Goal: Complete application form: Complete application form

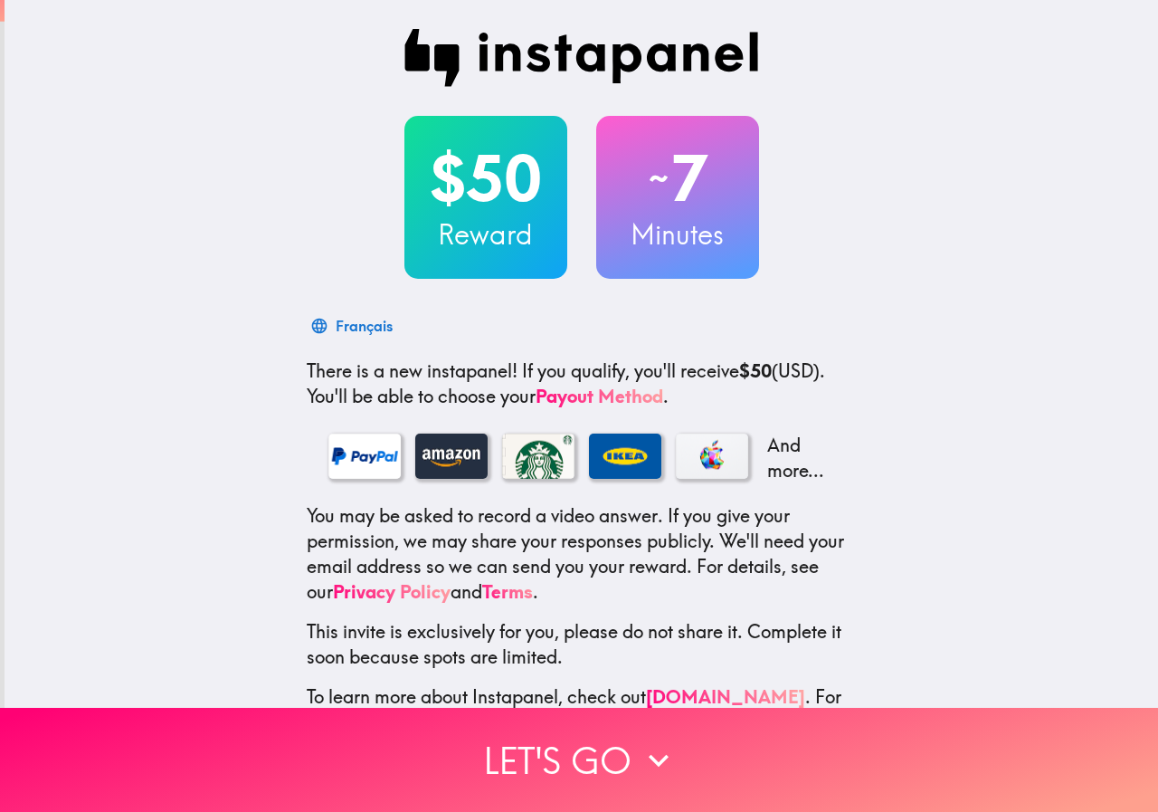
scroll to position [70, 0]
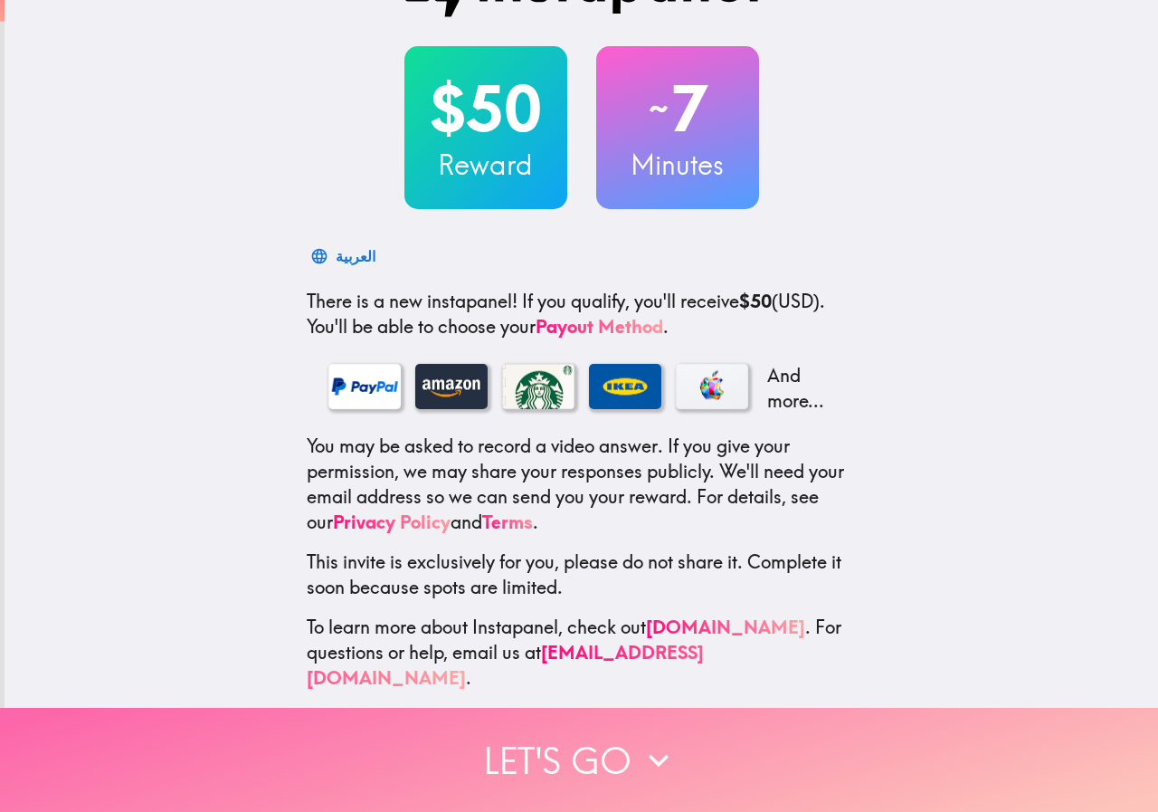
click at [597, 729] on button "Let's go" at bounding box center [579, 760] width 1158 height 104
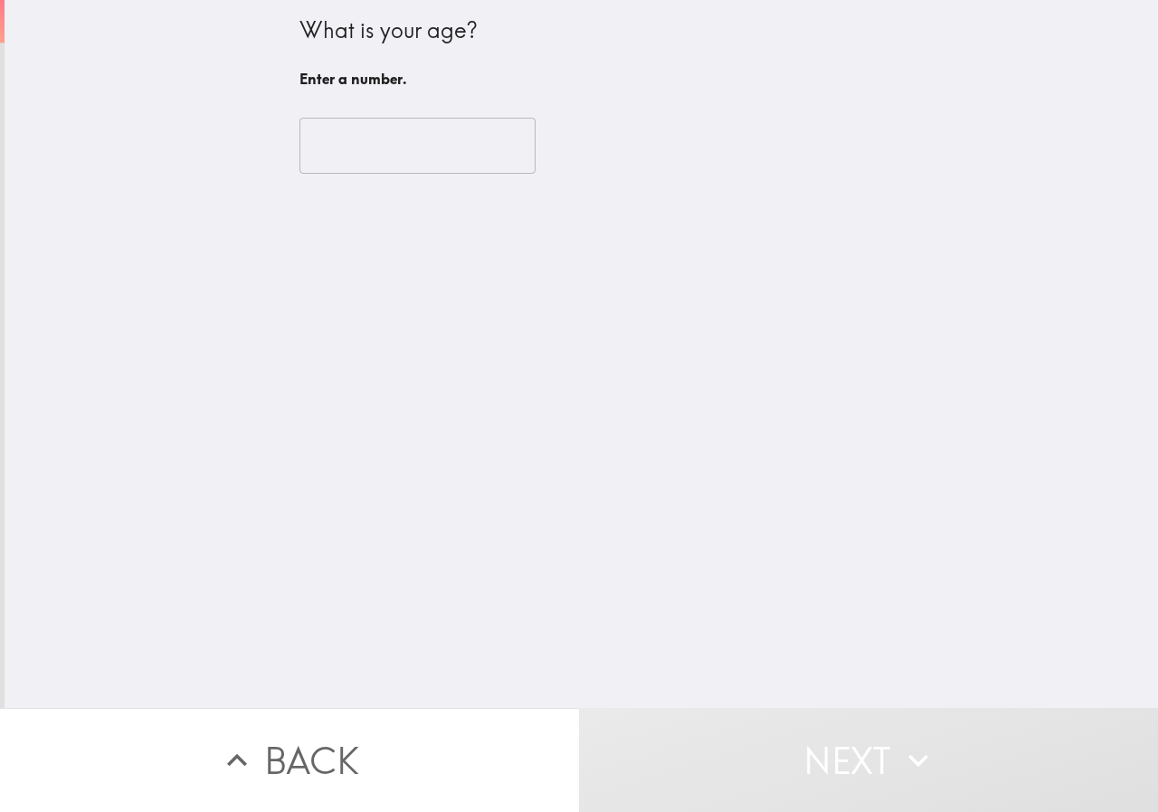
click at [422, 156] on input "number" at bounding box center [418, 146] width 236 height 56
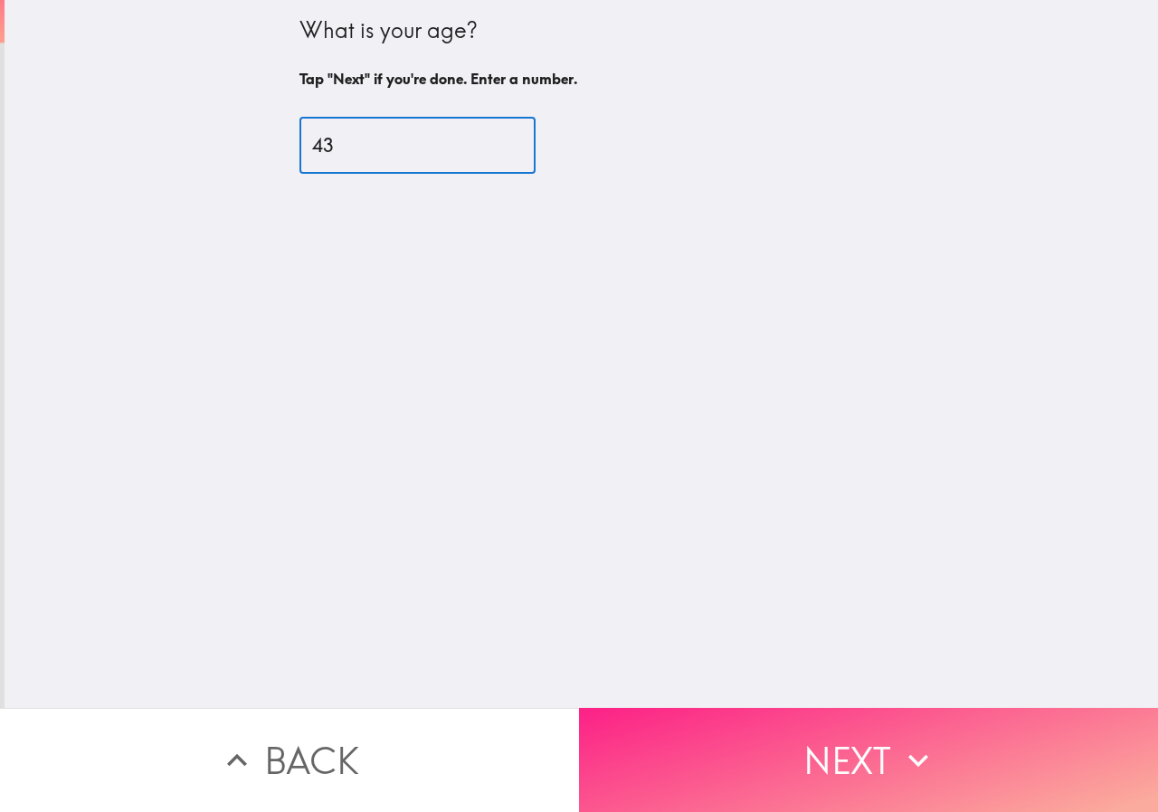
type input "43"
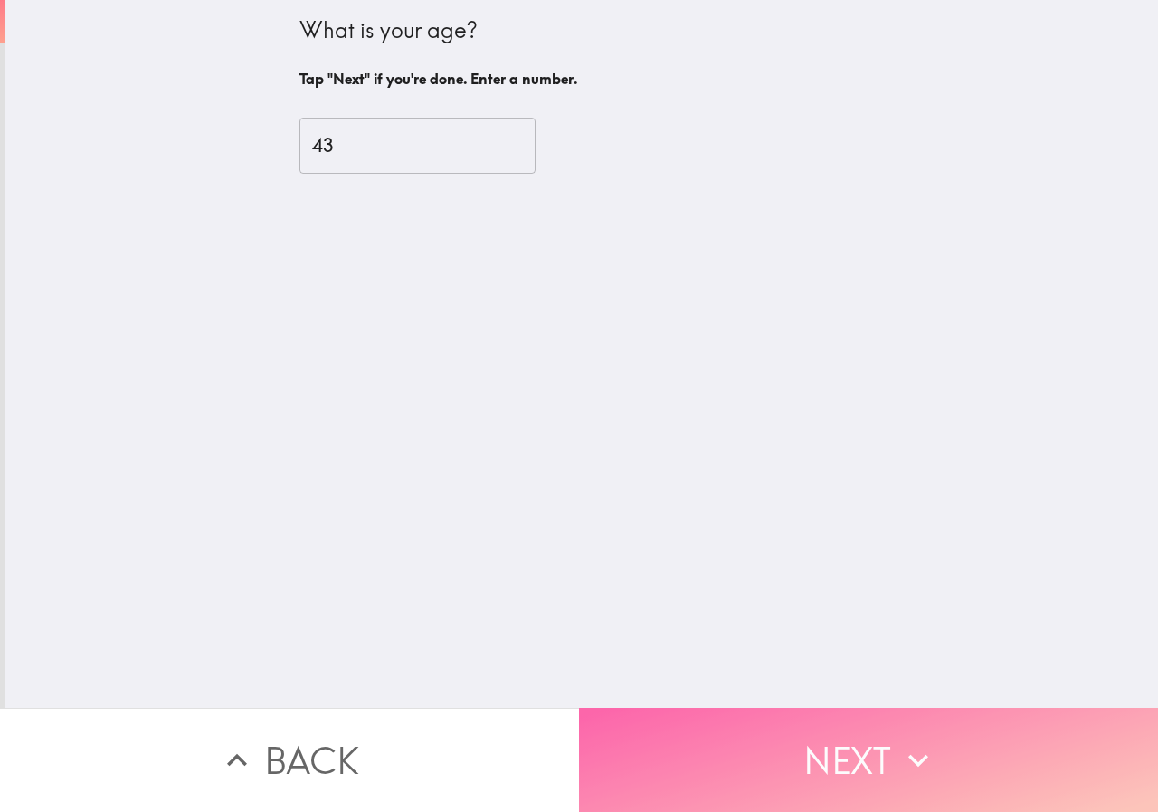
click at [810, 741] on button "Next" at bounding box center [868, 760] width 579 height 104
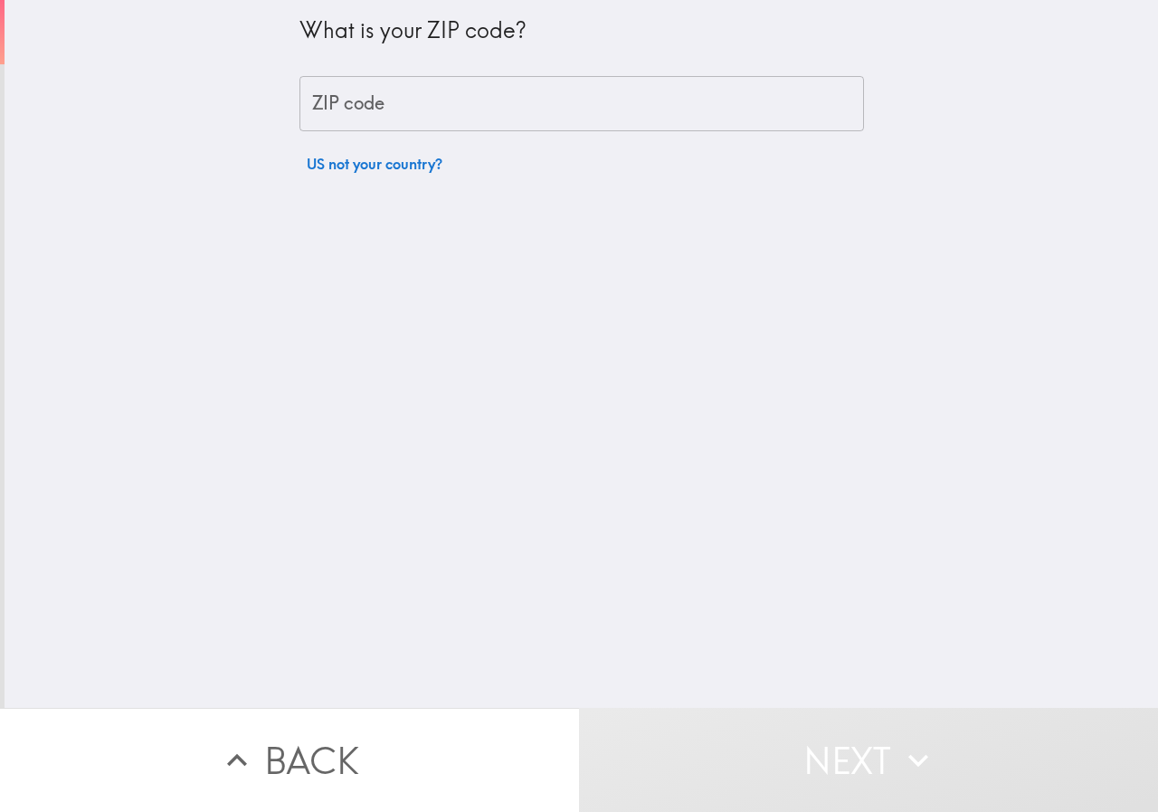
click at [567, 91] on input "ZIP code" at bounding box center [582, 104] width 565 height 56
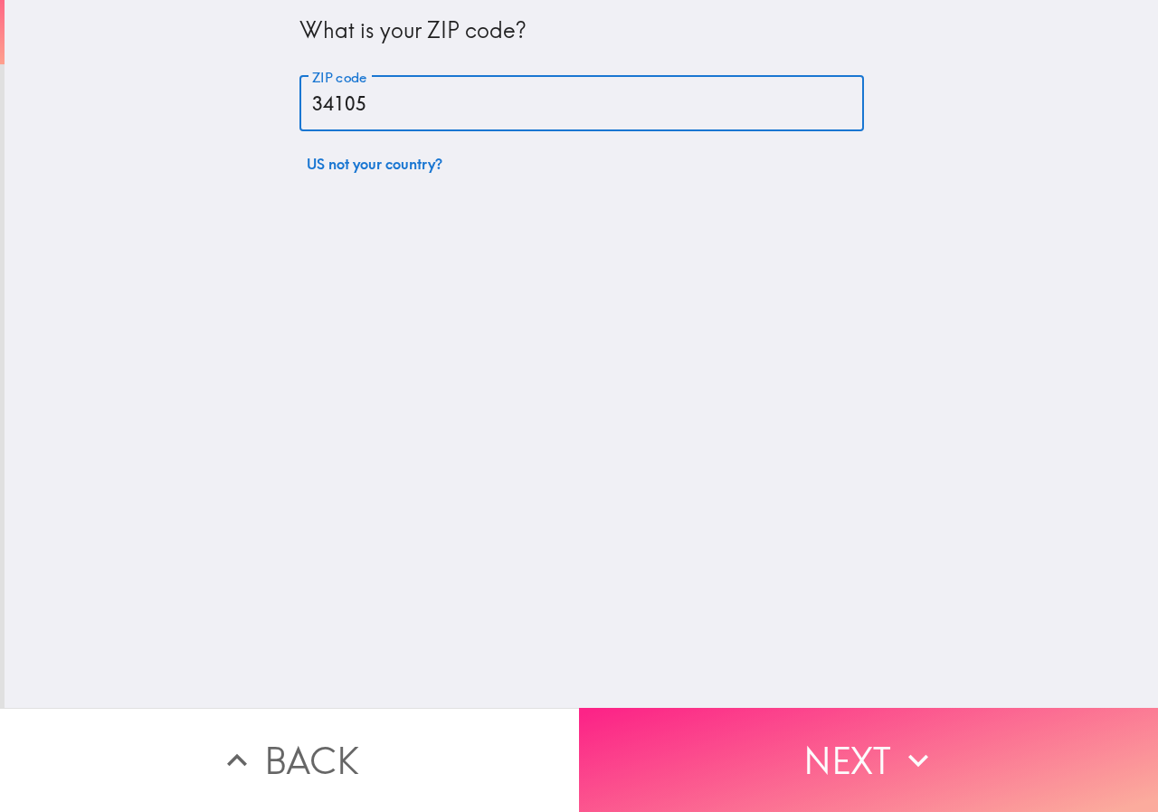
type input "34105"
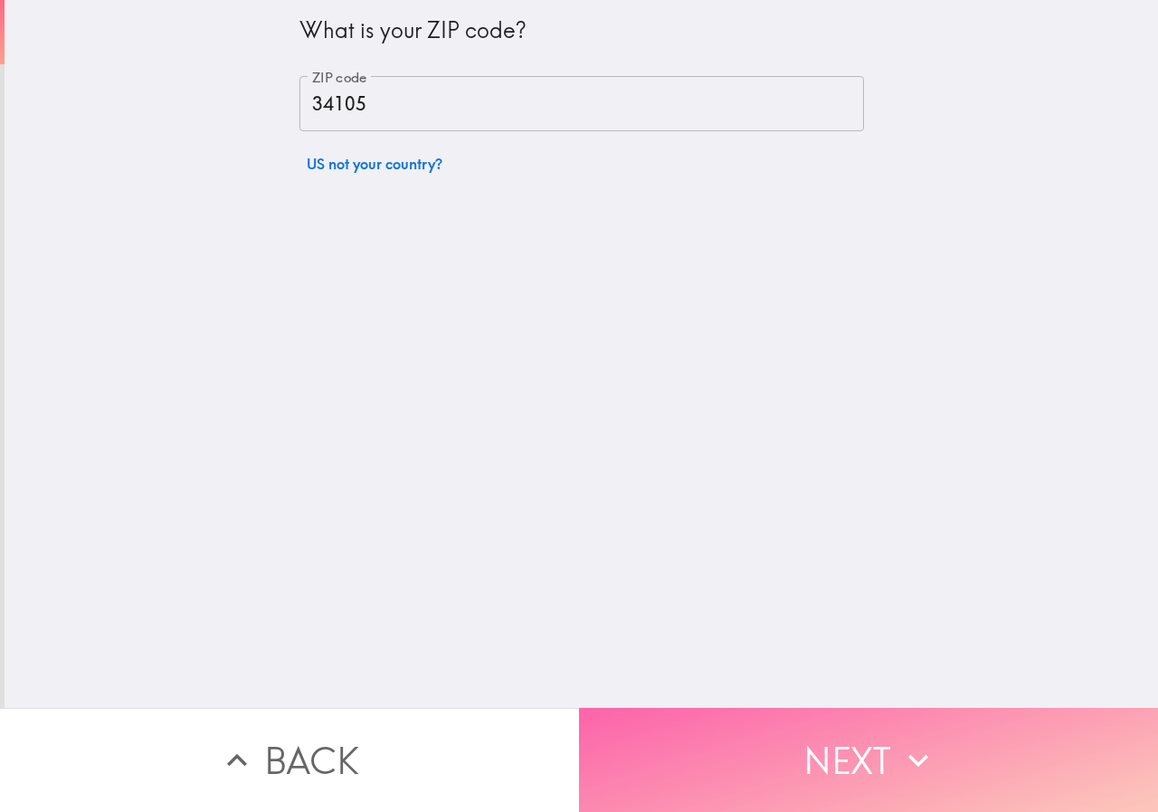
click at [885, 748] on button "Next" at bounding box center [868, 760] width 579 height 104
